Goal: Information Seeking & Learning: Learn about a topic

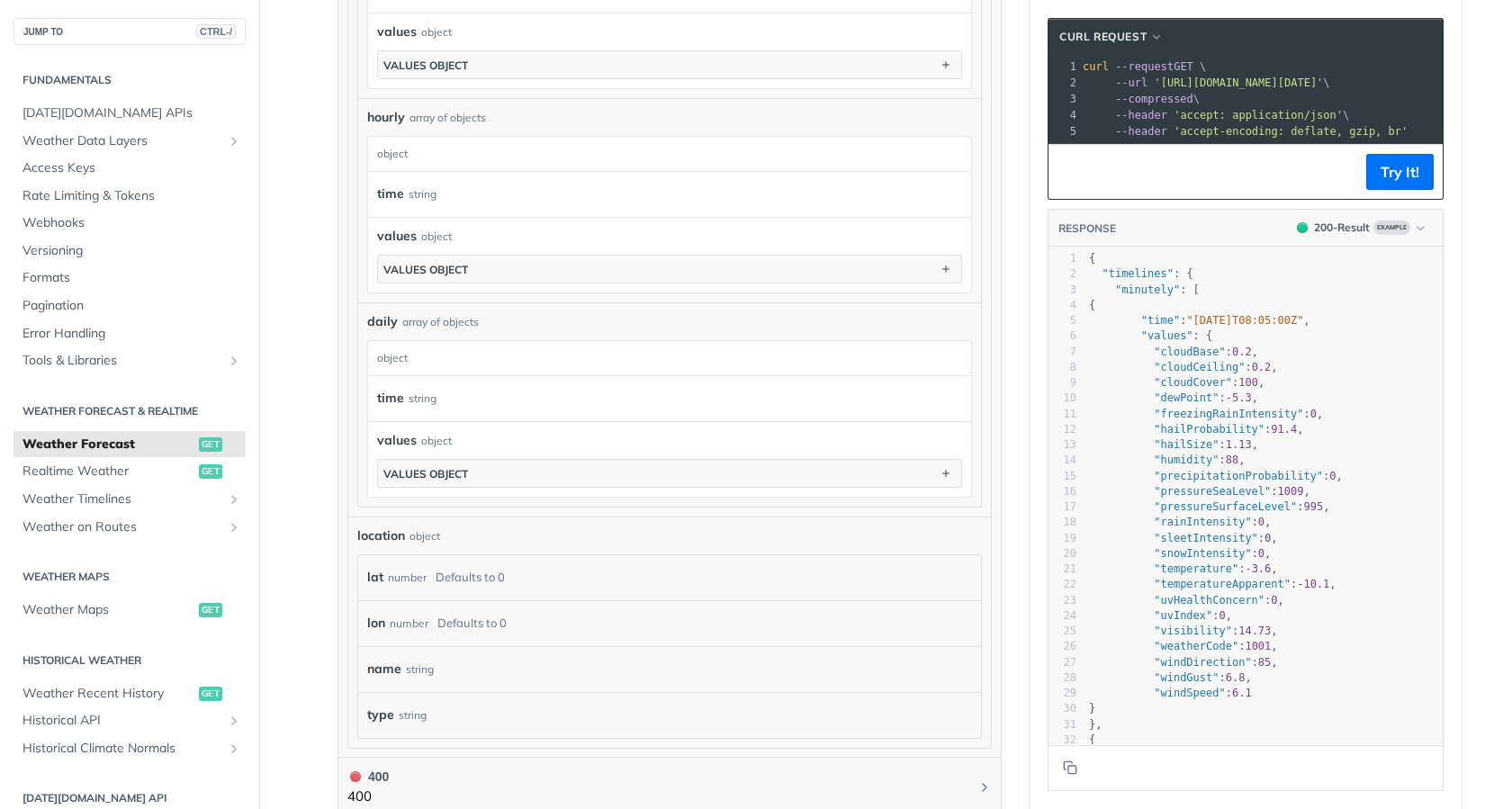
scroll to position [1530, 0]
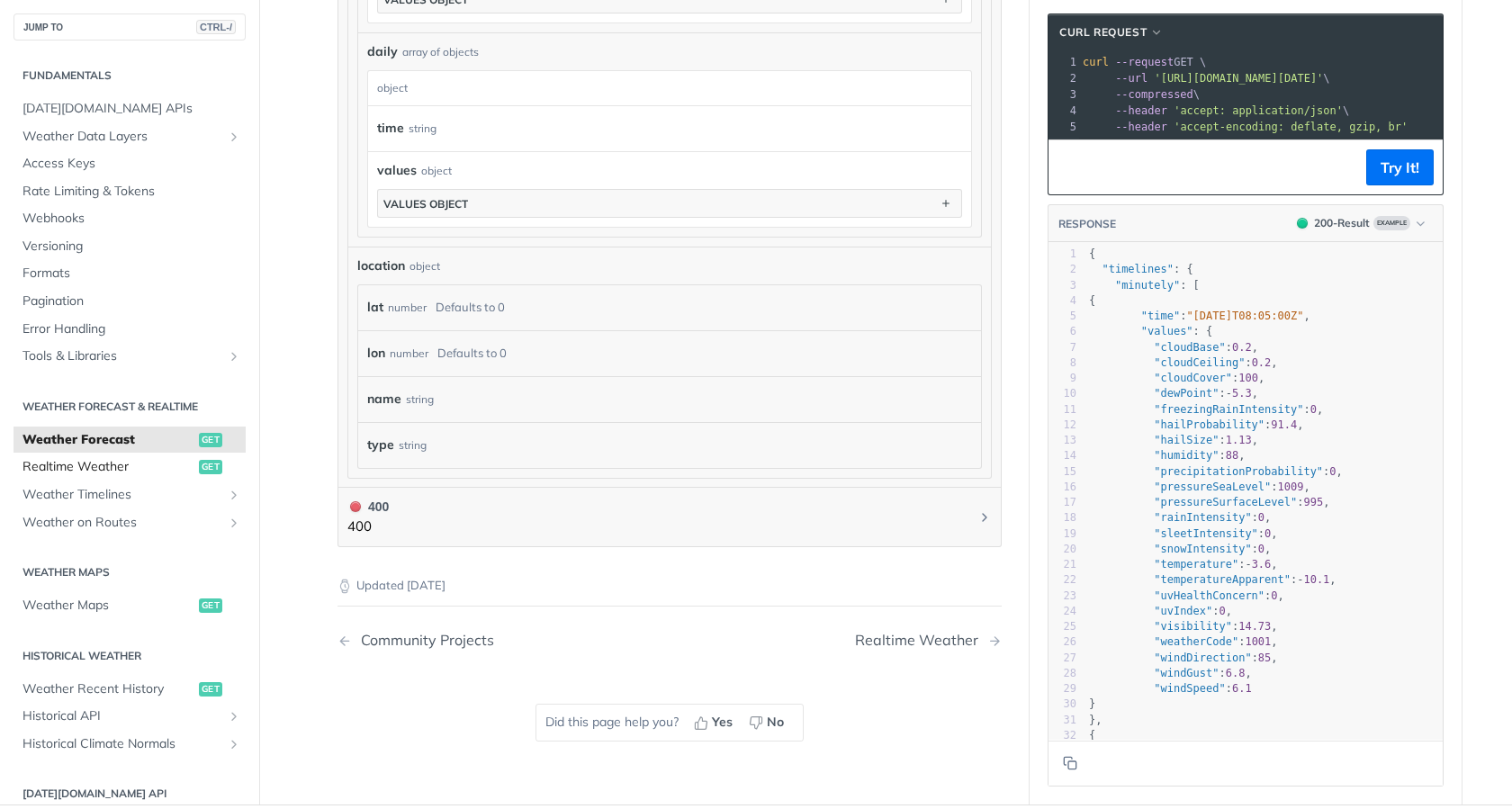
click at [114, 481] on link "Realtime Weather get" at bounding box center [129, 467] width 232 height 27
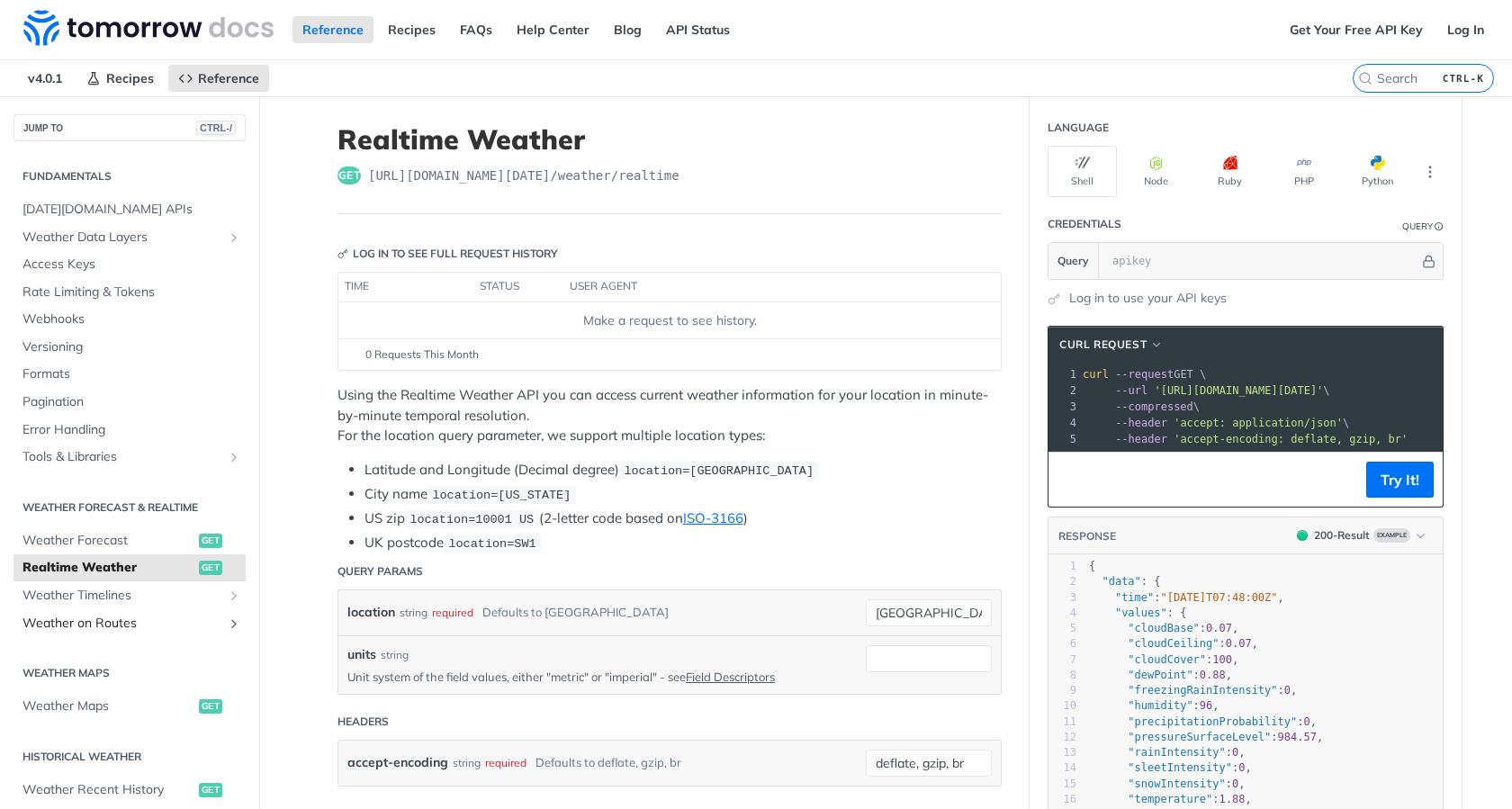
click at [113, 618] on span "Weather on Routes" at bounding box center [122, 623] width 200 height 18
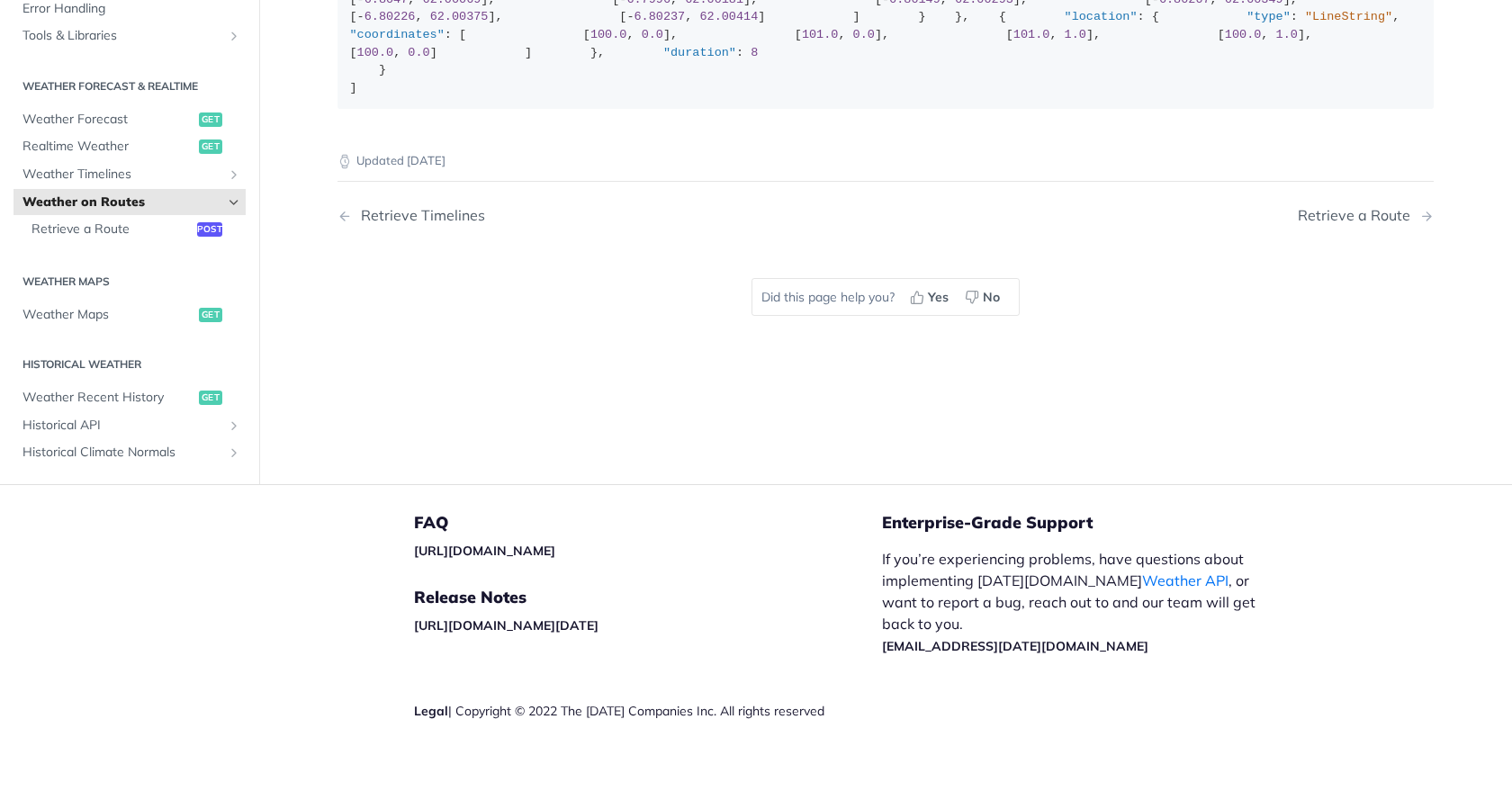
scroll to position [90, 0]
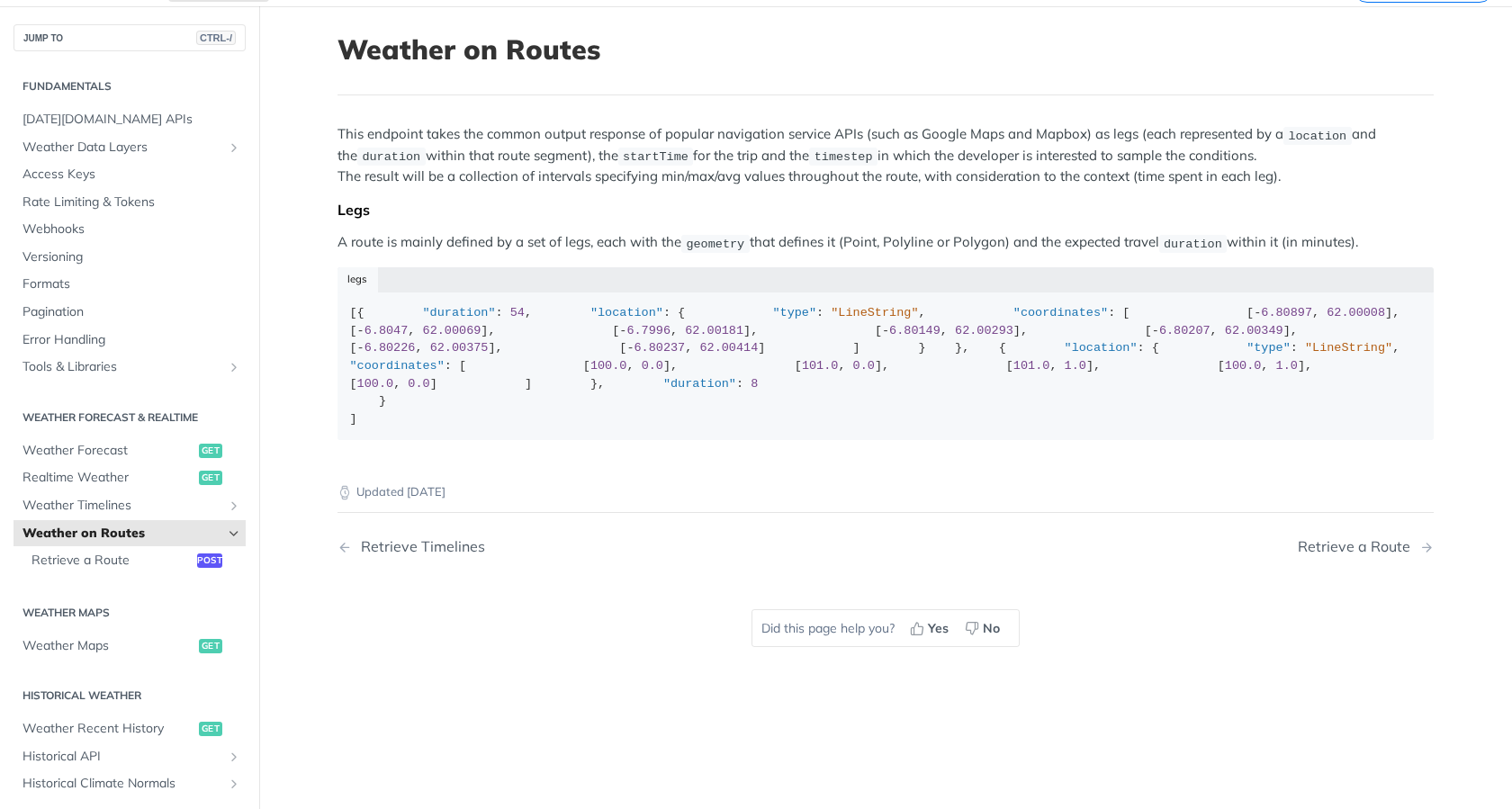
click at [72, 577] on section "Weather Forecast & realtime Weather Forecast get Realtime Weather get Weather T…" at bounding box center [129, 489] width 232 height 178
click at [85, 565] on span "Retrieve a Route" at bounding box center [112, 560] width 161 height 18
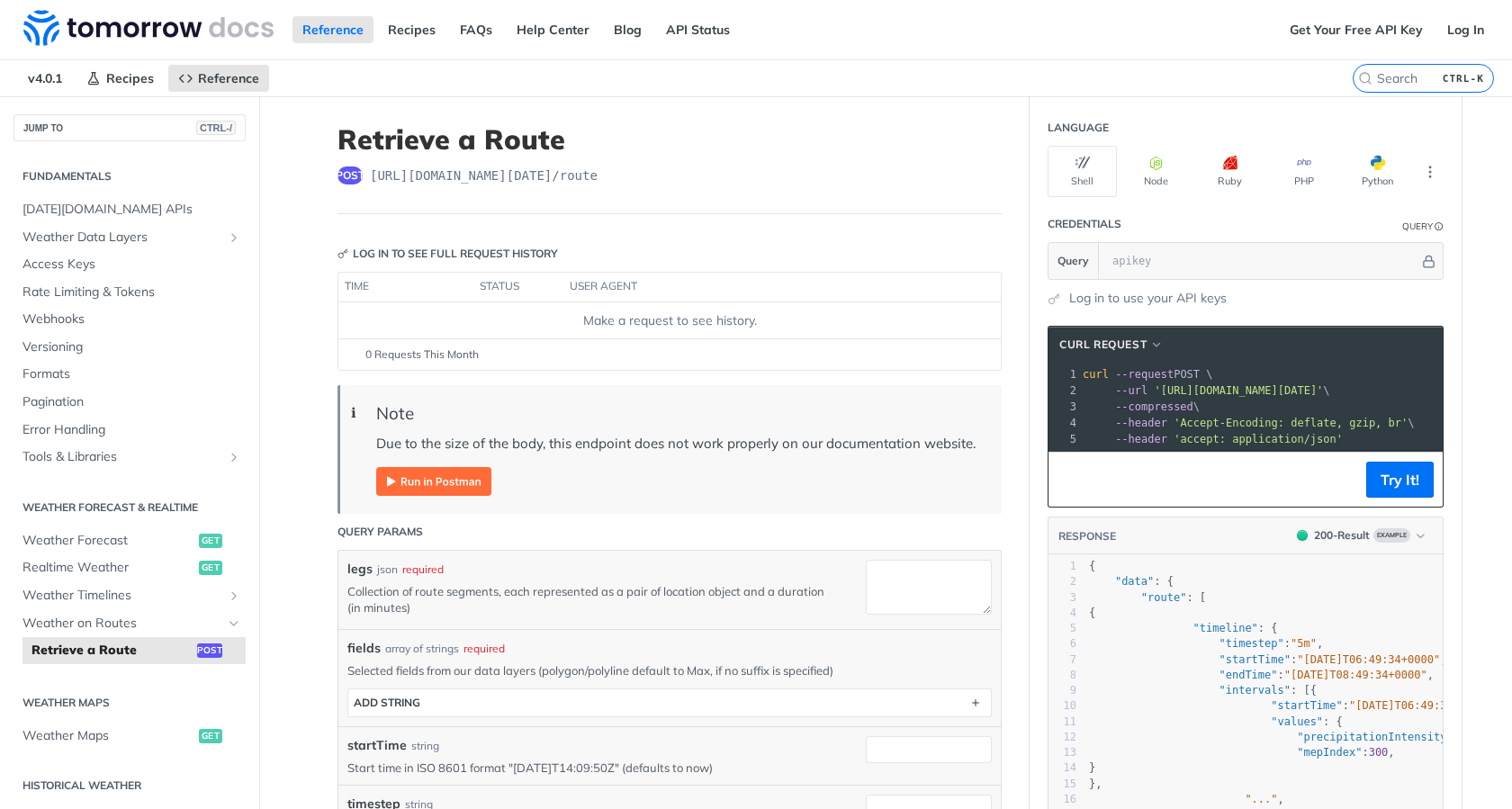
scroll to position [360, 0]
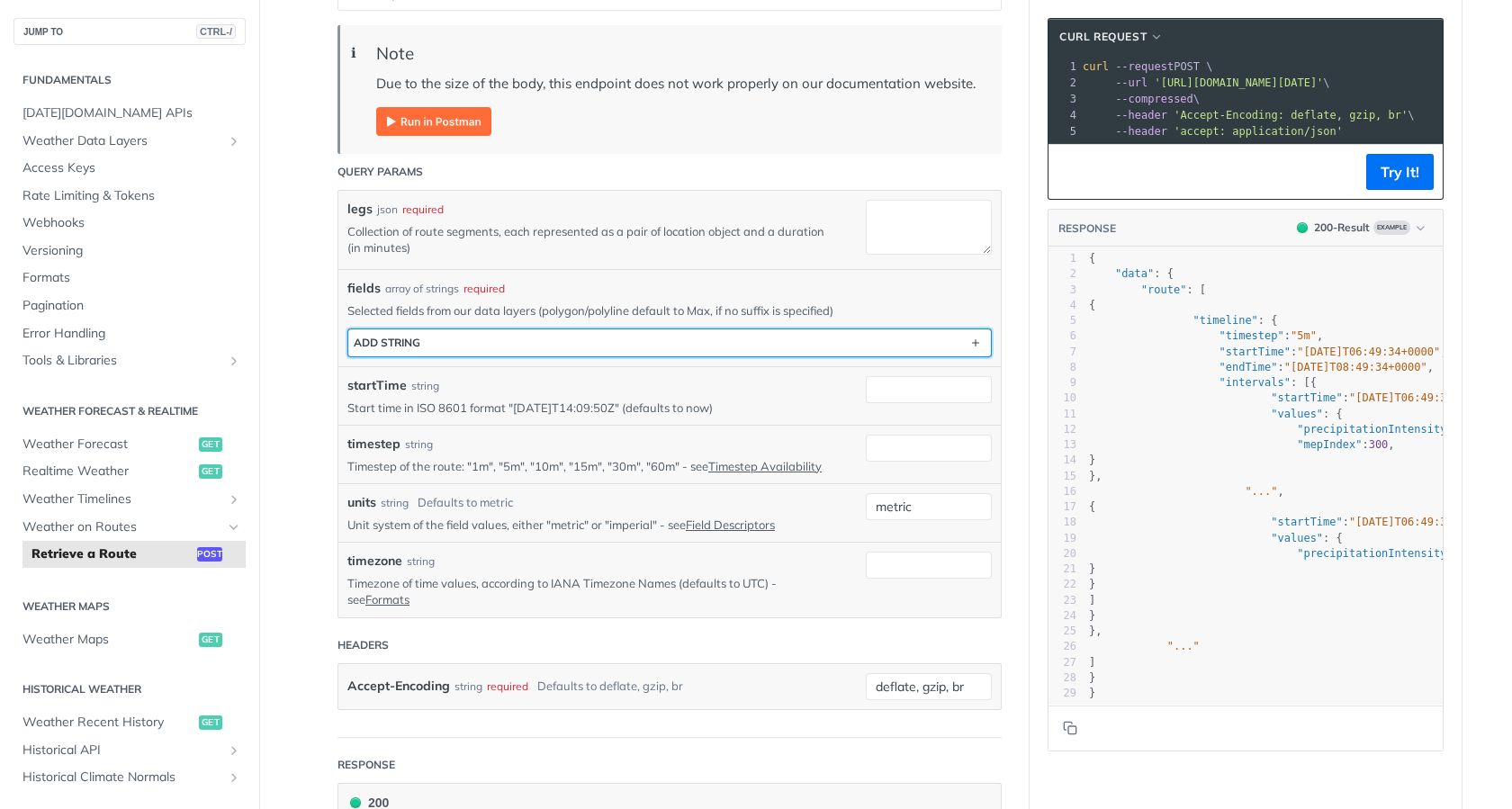
click at [531, 356] on button "ADD string" at bounding box center [670, 342] width 642 height 27
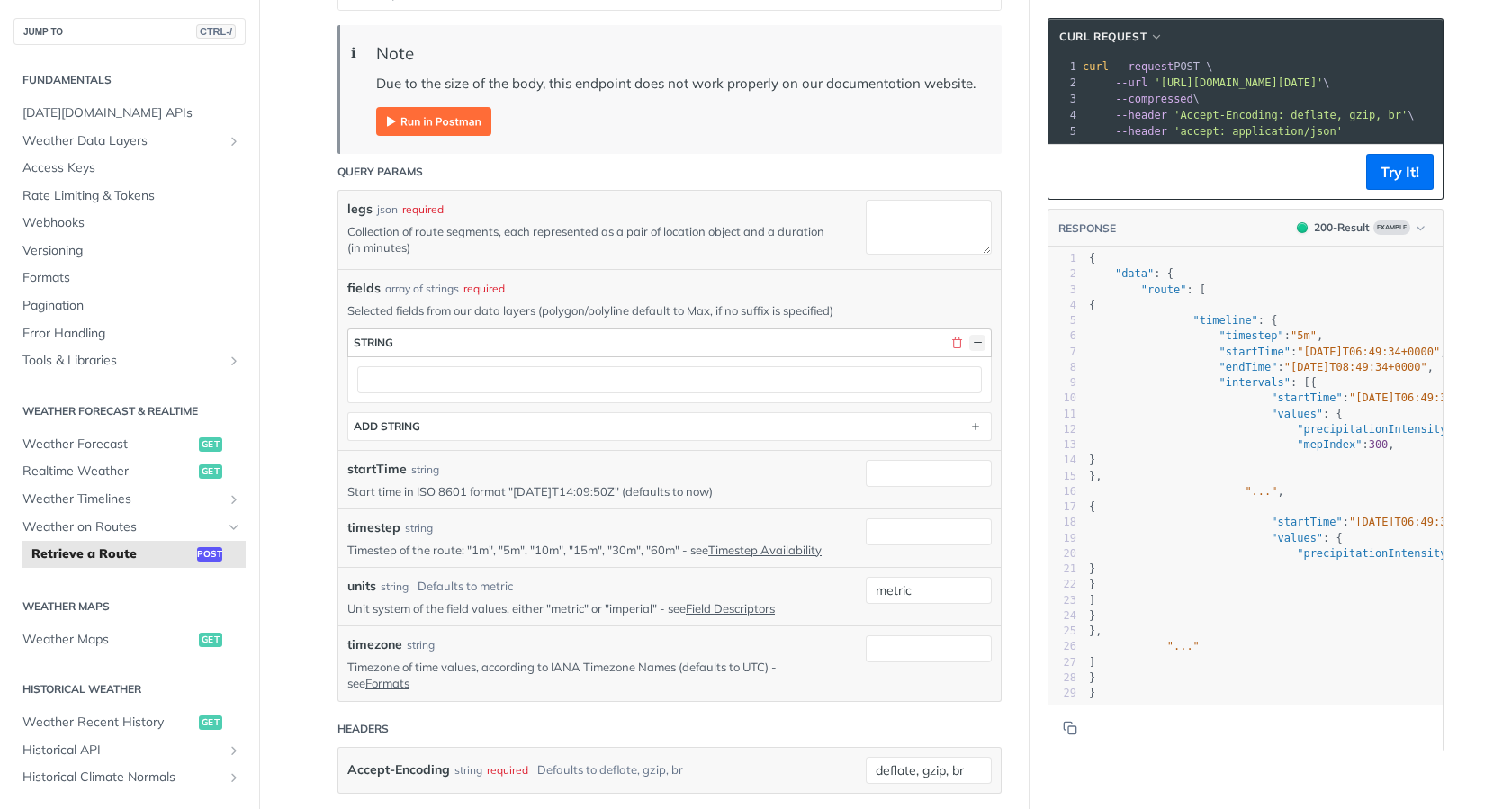
click at [970, 351] on button "button" at bounding box center [977, 342] width 16 height 16
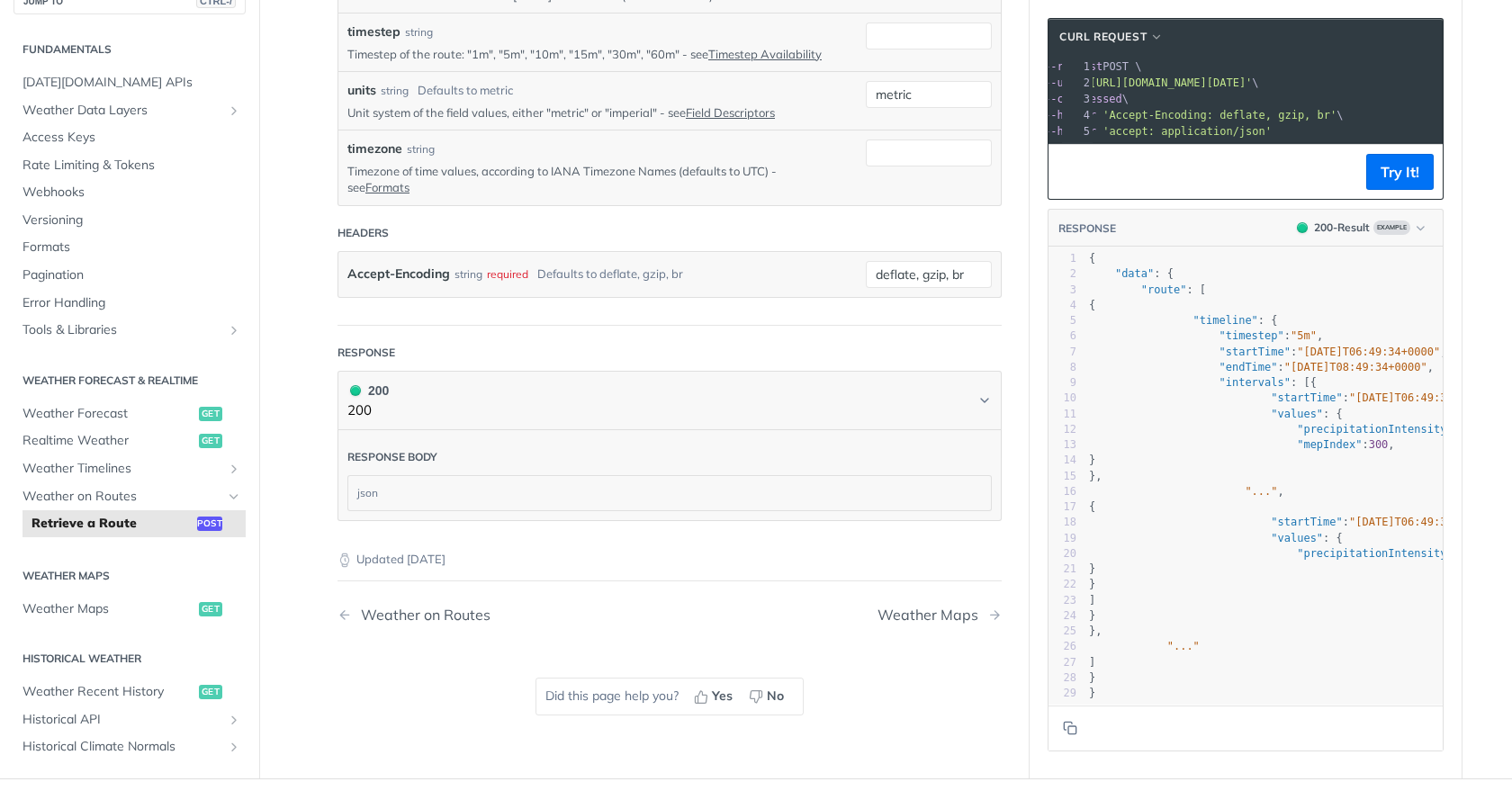
scroll to position [1080, 0]
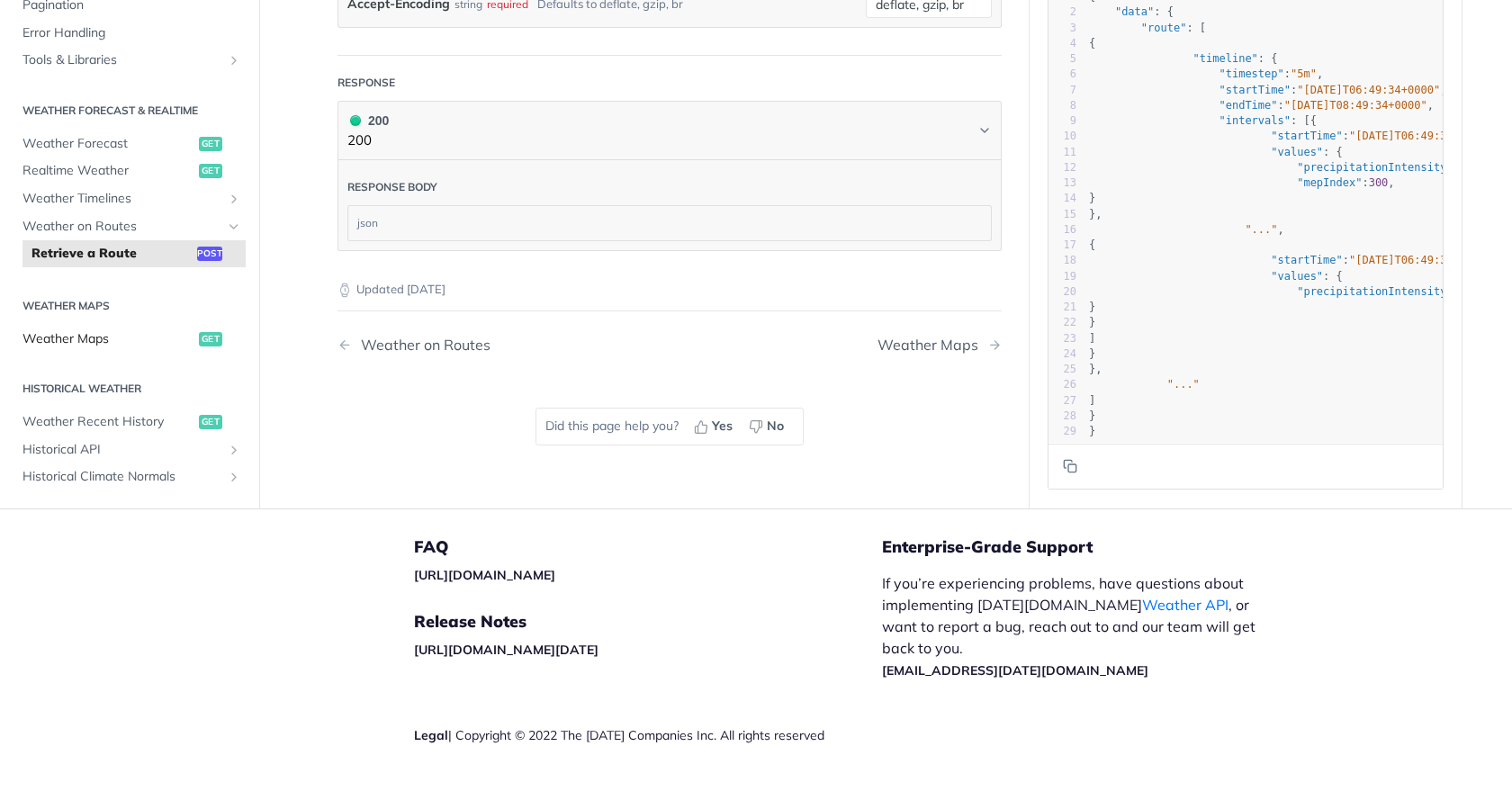
click at [83, 348] on span "Weather Maps" at bounding box center [108, 338] width 172 height 18
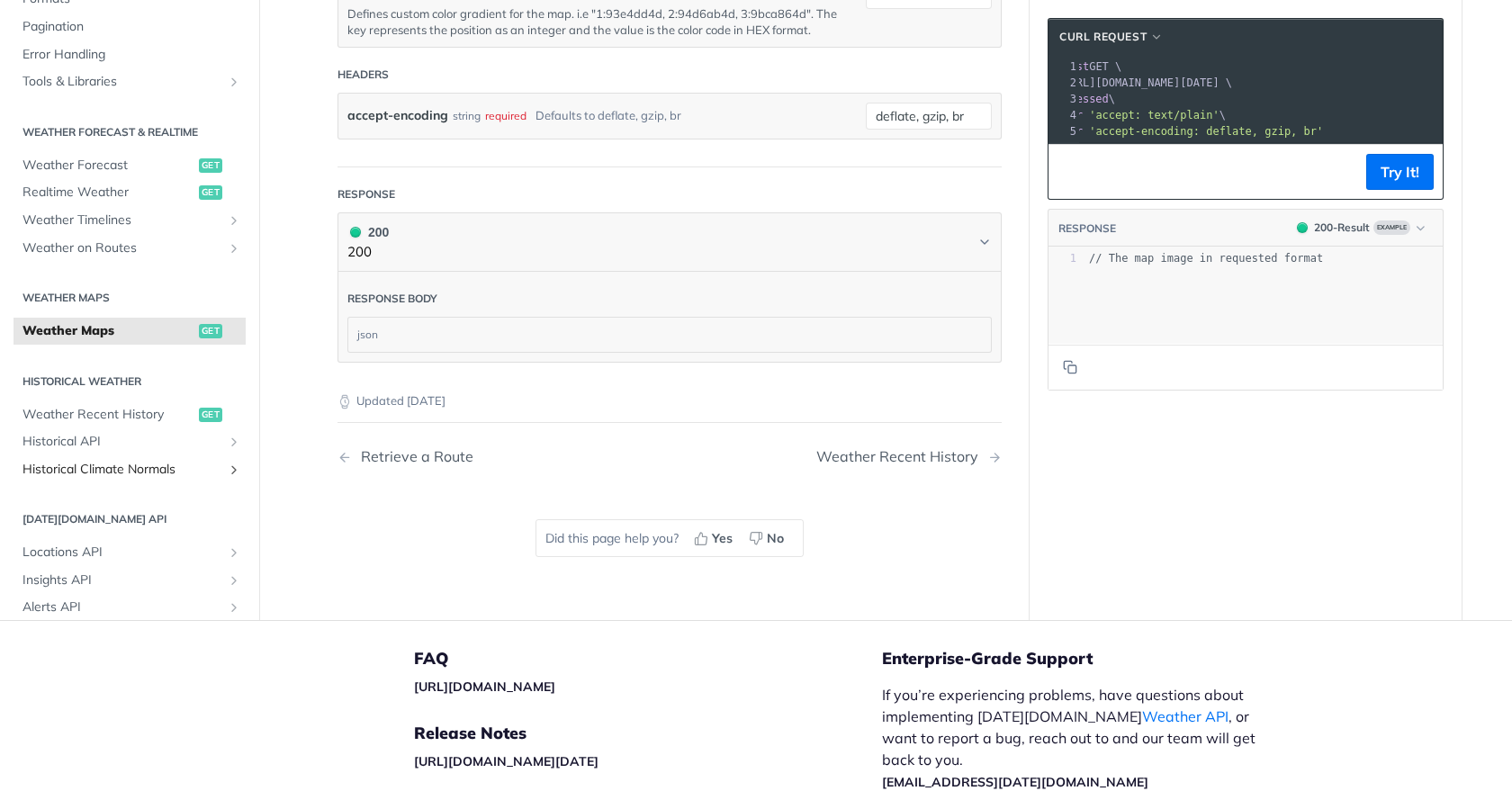
scroll to position [360, 0]
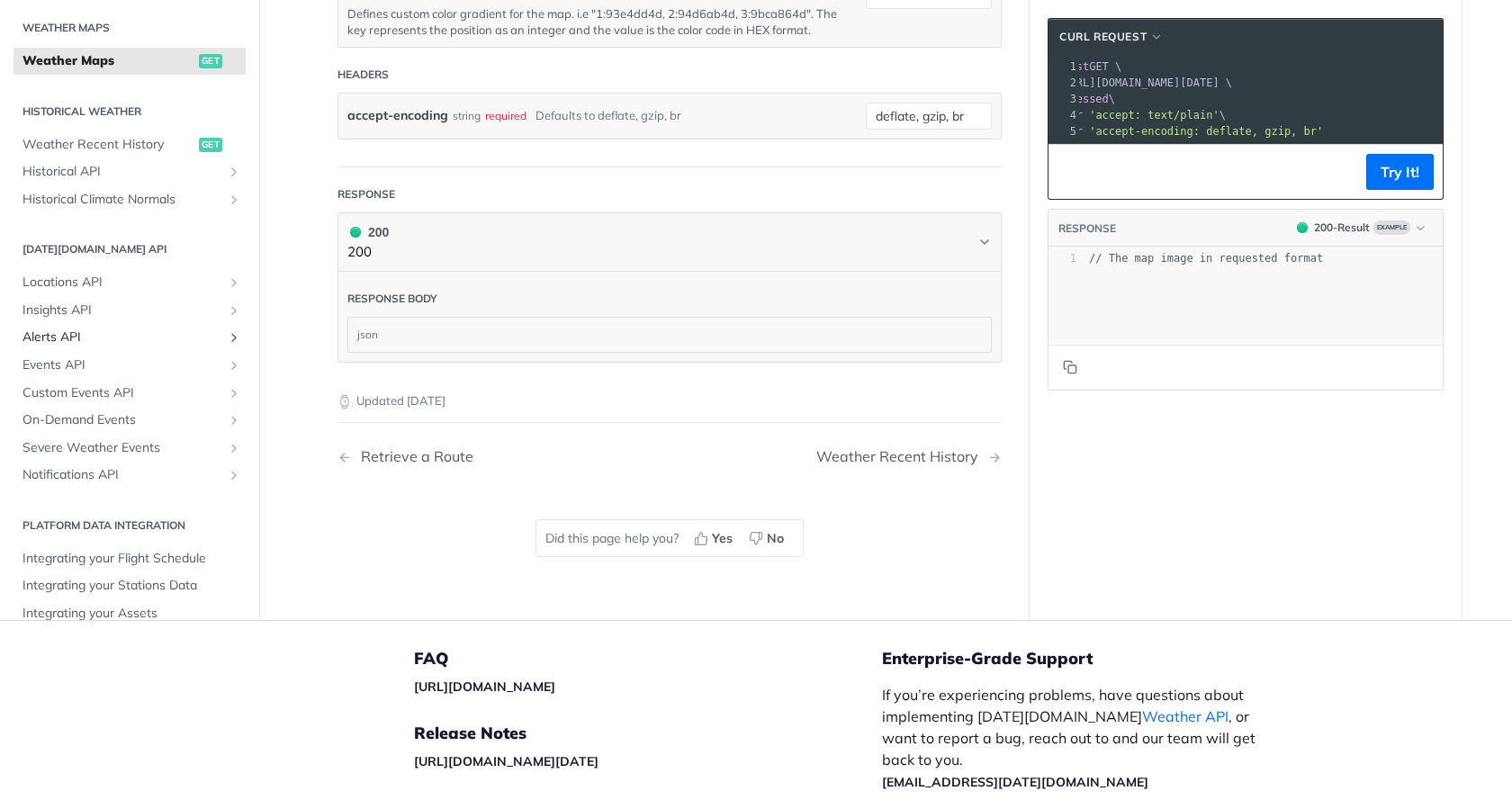
click at [96, 348] on span "Alerts API" at bounding box center [122, 338] width 200 height 18
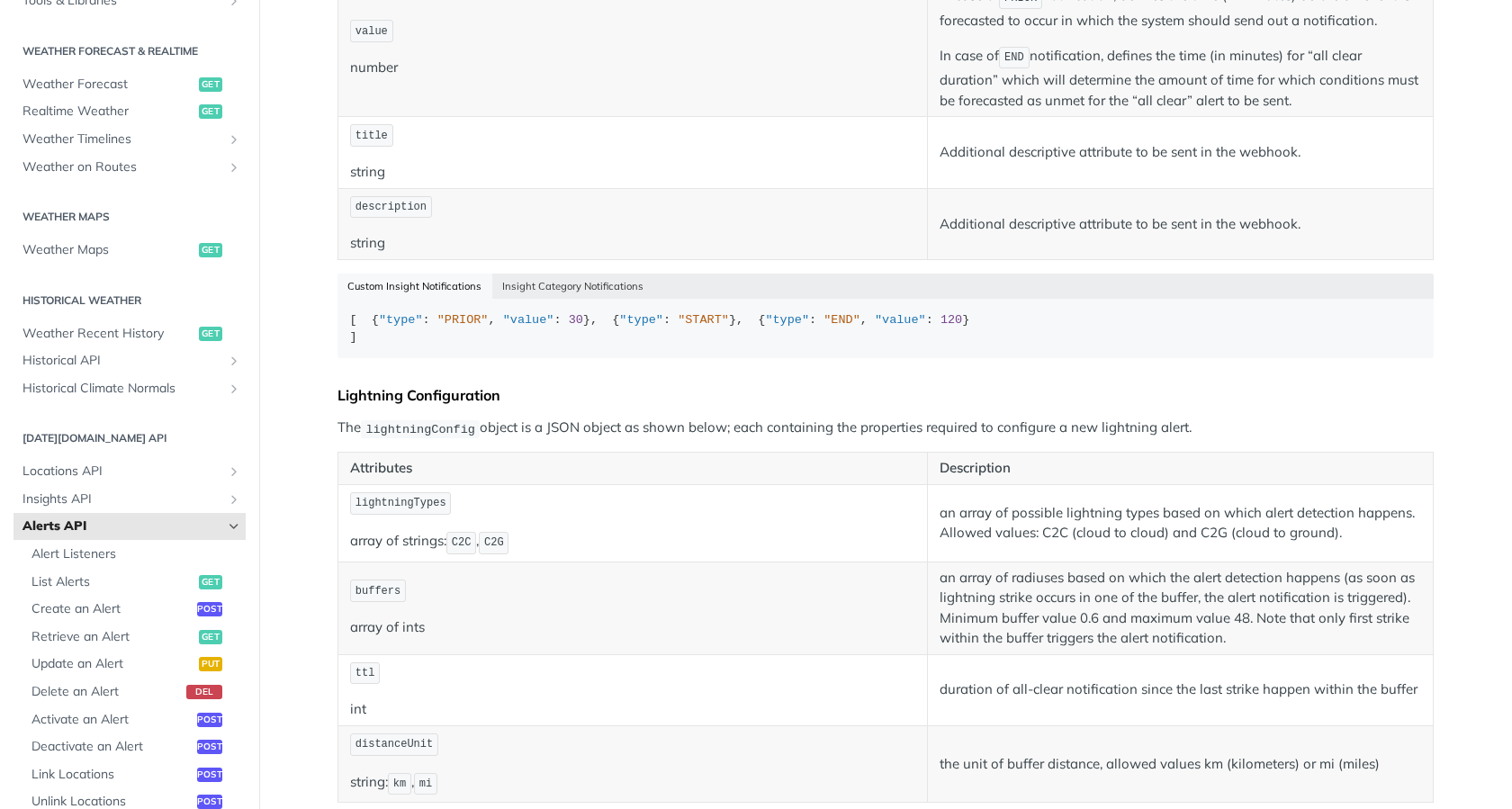
scroll to position [1080, 0]
